Goal: Ask a question

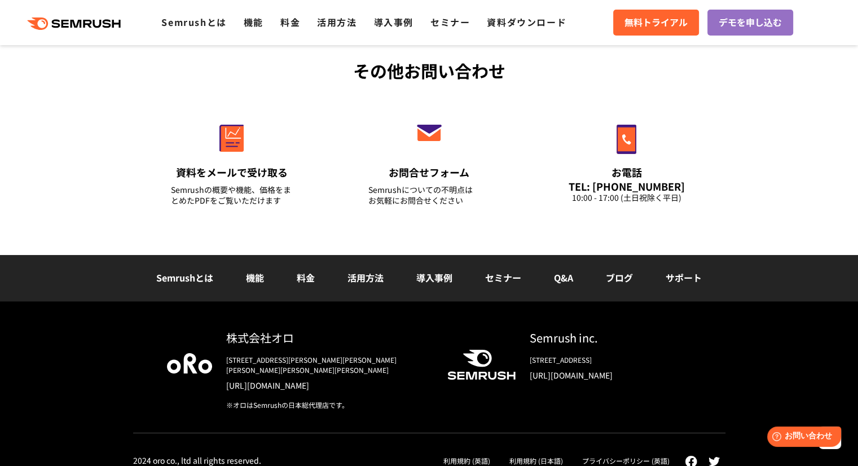
click at [684, 272] on link "サポート" at bounding box center [683, 278] width 36 height 14
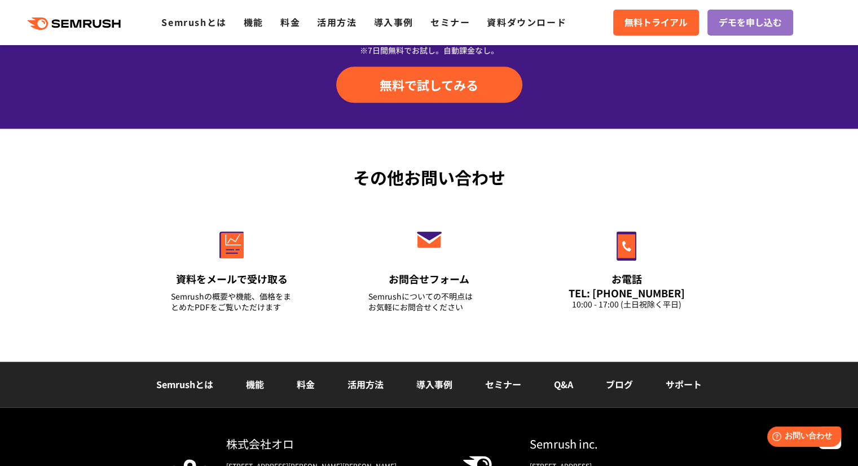
scroll to position [1410, 0]
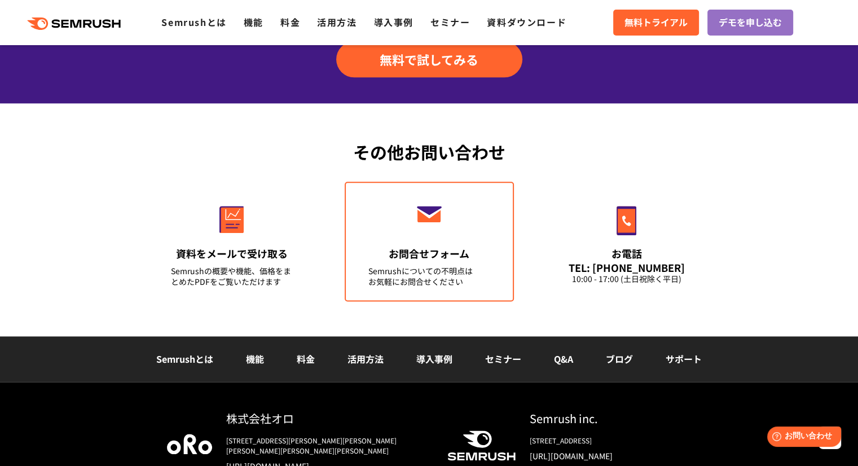
click at [456, 243] on link "お問合せフォーム Semrushについての不明点は お気軽にお問合せください" at bounding box center [429, 242] width 169 height 120
